Goal: Contribute content

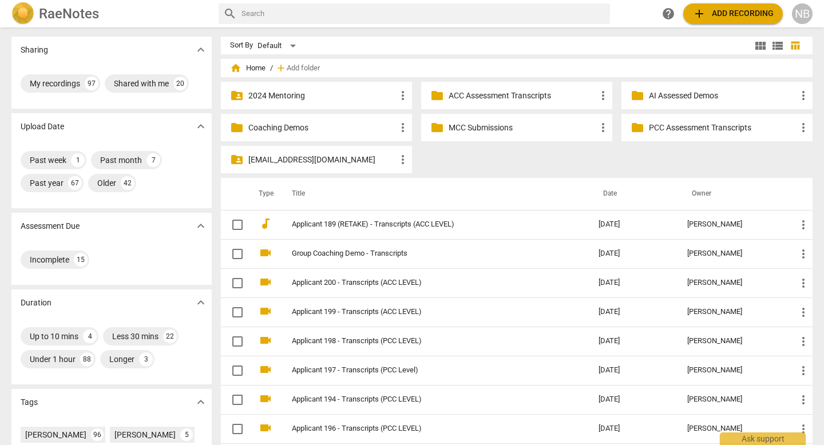
click at [762, 16] on span "add Add recording" at bounding box center [732, 14] width 81 height 14
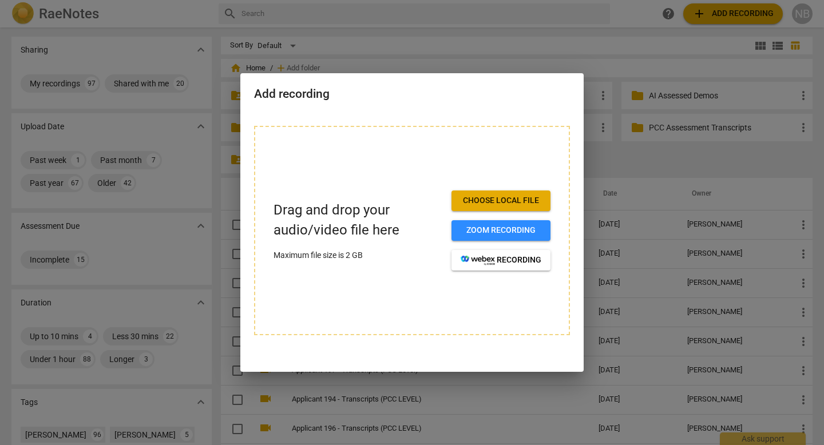
click at [526, 196] on span "Choose local file" at bounding box center [501, 200] width 81 height 11
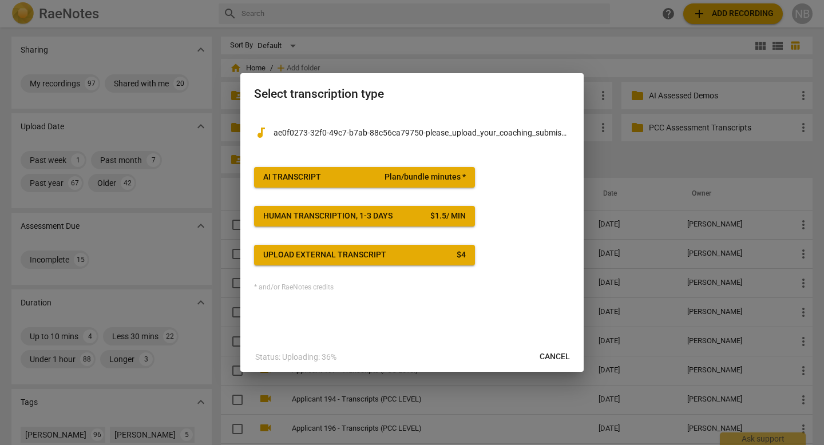
click at [458, 128] on p "ae0f0273-32f0-49c7-b7ab-88c56ca79750-please_upload_your_coaching_submission-[PE…" at bounding box center [422, 133] width 296 height 12
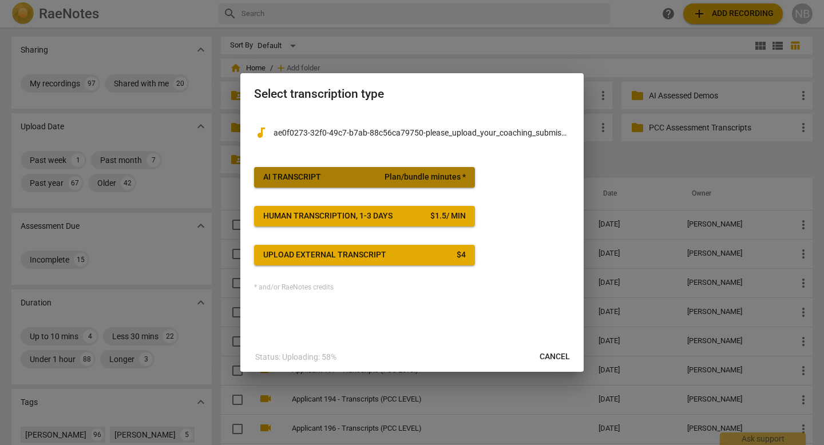
click at [432, 176] on span "Plan/bundle minutes *" at bounding box center [425, 177] width 81 height 11
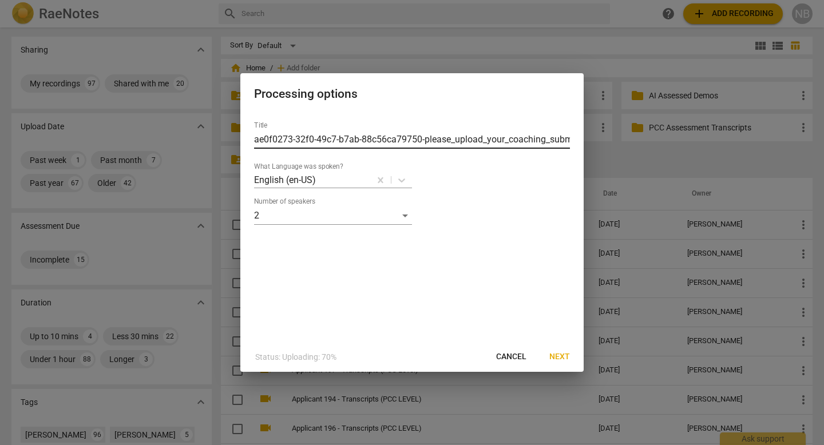
click at [429, 137] on input "ae0f0273-32f0-49c7-b7ab-88c56ca79750-please_upload_your_coaching_submission-[PE…" at bounding box center [412, 139] width 316 height 18
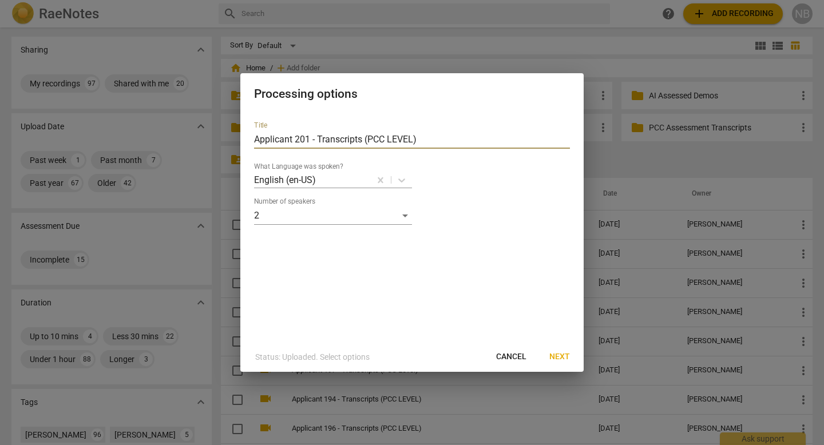
type input "Applicant 201 - Transcripts (PCC LEVEL)"
click at [564, 358] on span "Next" at bounding box center [559, 356] width 21 height 11
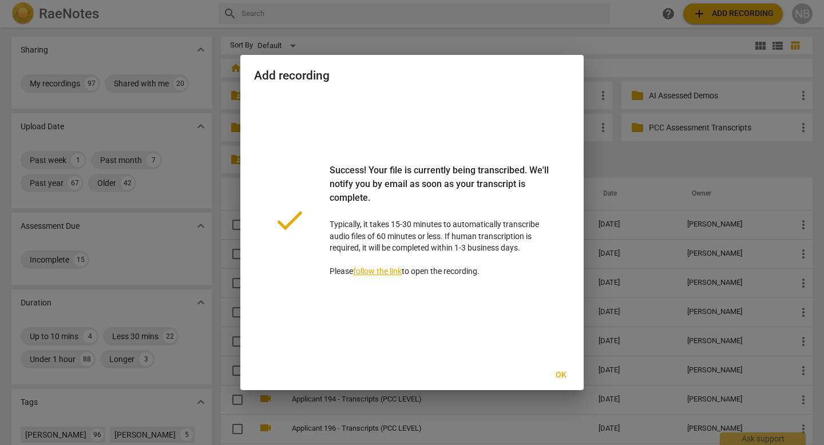
click at [567, 373] on span "Ok" at bounding box center [561, 375] width 18 height 11
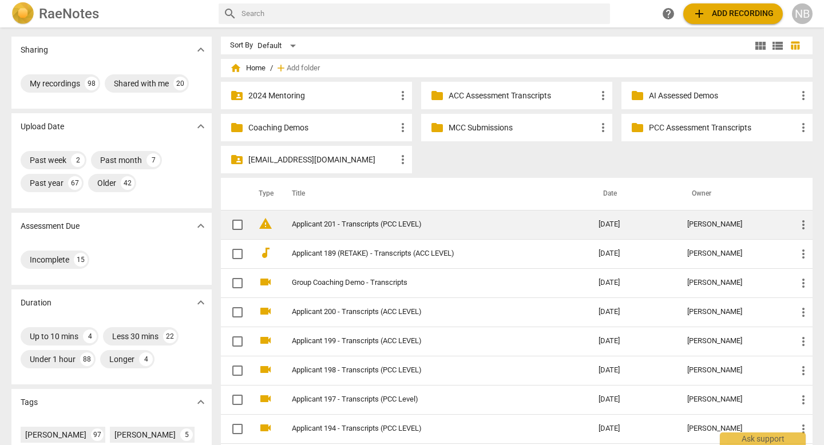
click at [265, 225] on span "warning" at bounding box center [266, 224] width 14 height 14
